Goal: Information Seeking & Learning: Check status

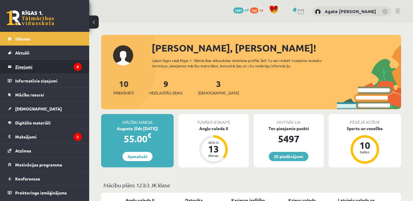
click at [28, 66] on legend "Ziņojumi 9" at bounding box center [48, 67] width 67 height 14
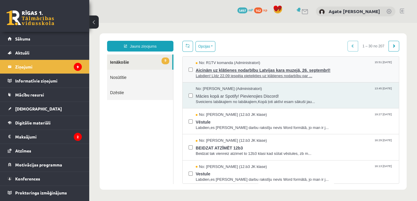
click at [224, 68] on span "Aicinām uz klātienes nodarbību Latvijas kara muzejā, 26. septembrī!" at bounding box center [294, 69] width 197 height 7
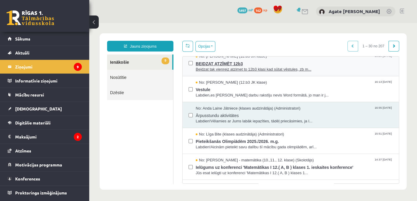
scroll to position [112, 0]
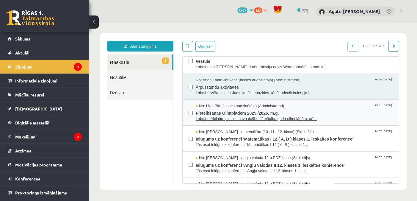
click at [215, 108] on span "Pieteikšanās Olimpiādēm 2025./2026. m.g." at bounding box center [294, 111] width 197 height 7
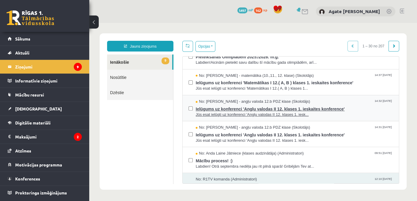
click at [220, 100] on span "No: [PERSON_NAME] - angļu valoda 12.b PDZ klase (Skolotājs)" at bounding box center [253, 102] width 114 height 6
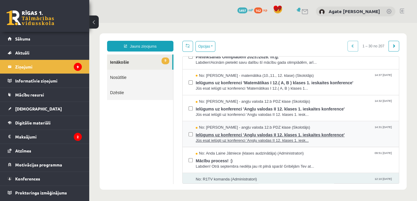
scroll to position [225, 0]
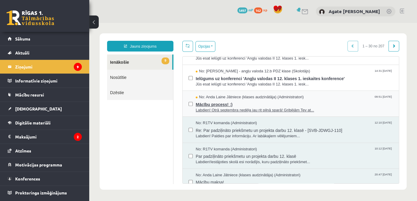
click at [218, 97] on span "No: Anda Laine Jātniece (klases audzinātāja) (Administratori)" at bounding box center [250, 97] width 108 height 6
click at [218, 106] on span "Mācību process! :)" at bounding box center [294, 103] width 197 height 7
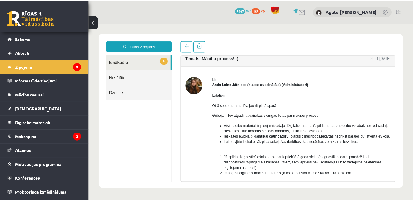
scroll to position [0, 0]
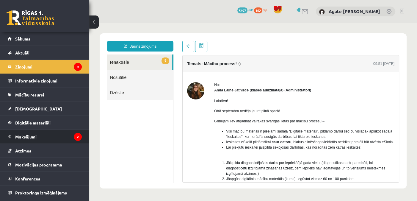
click at [37, 135] on legend "Maksājumi 2" at bounding box center [48, 137] width 67 height 14
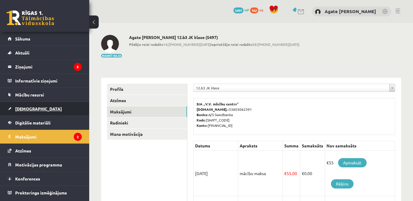
click at [31, 106] on span "[DEMOGRAPHIC_DATA]" at bounding box center [38, 108] width 47 height 5
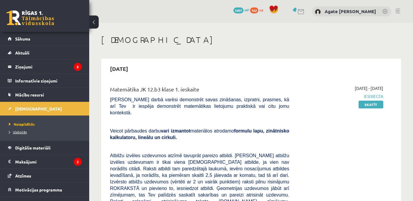
click at [23, 132] on span "Izlabotās" at bounding box center [18, 131] width 18 height 5
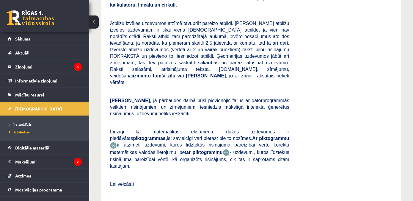
scroll to position [3594, 0]
